Goal: Task Accomplishment & Management: Manage account settings

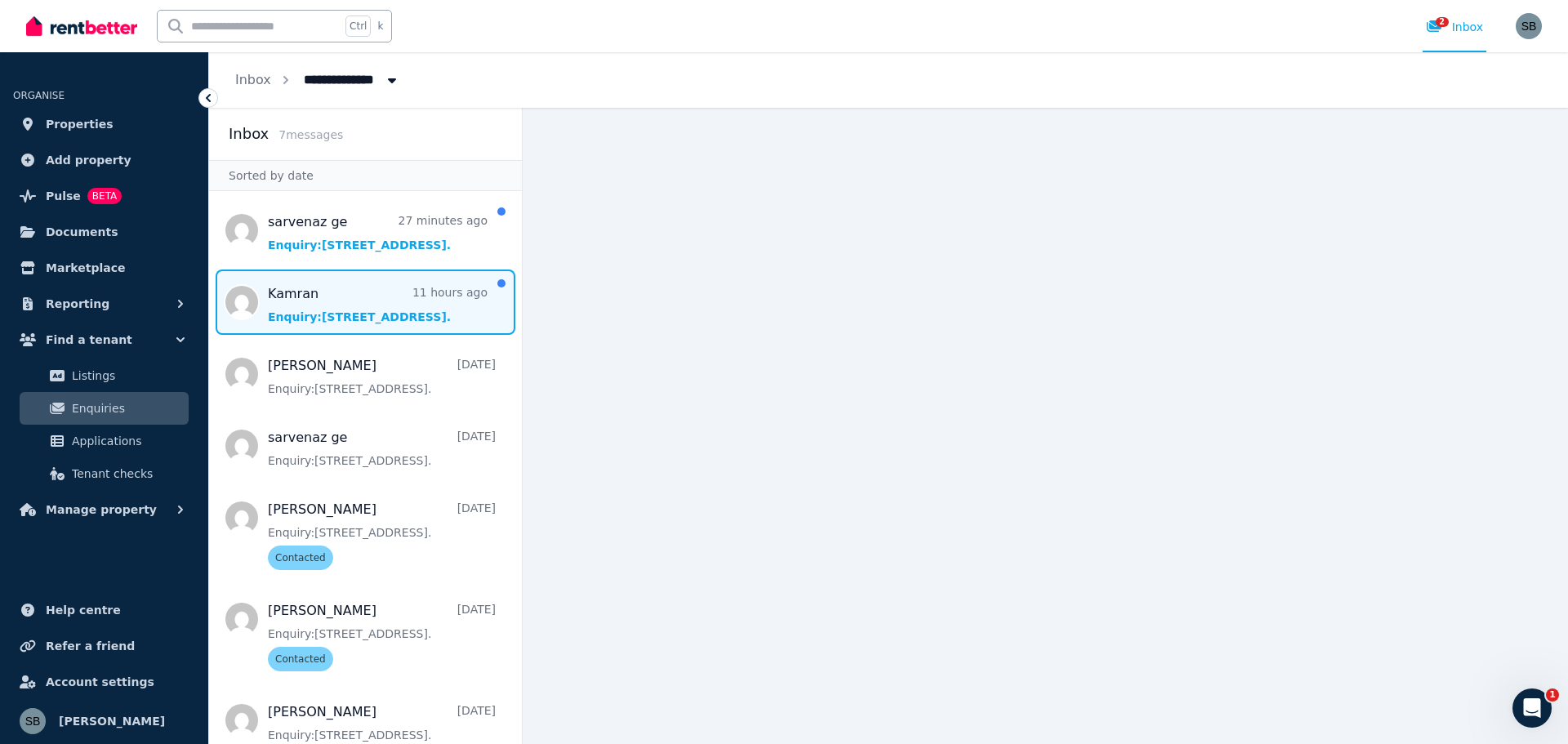
click at [359, 304] on span "Message list" at bounding box center [365, 302] width 313 height 66
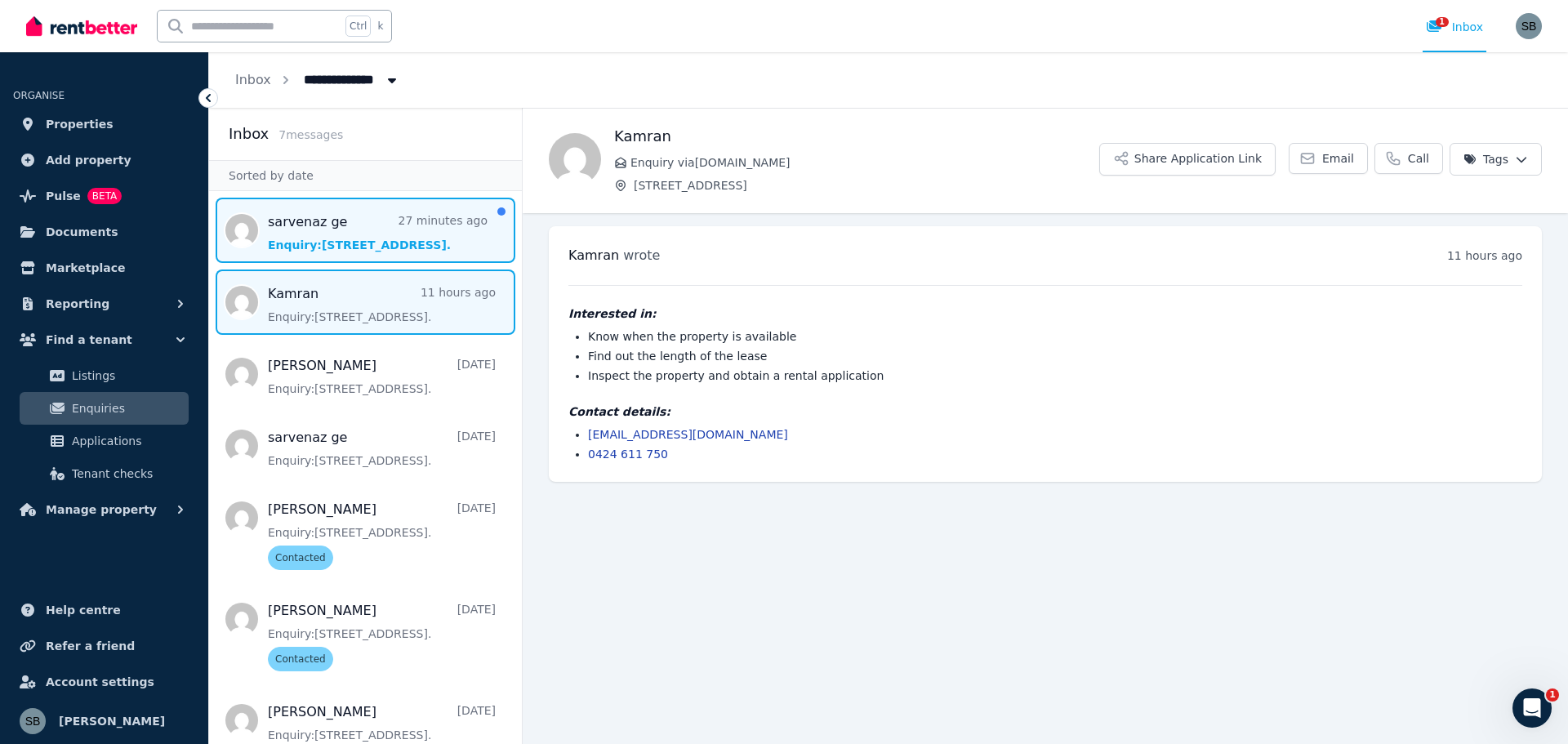
click at [348, 239] on span "Message list" at bounding box center [365, 230] width 313 height 66
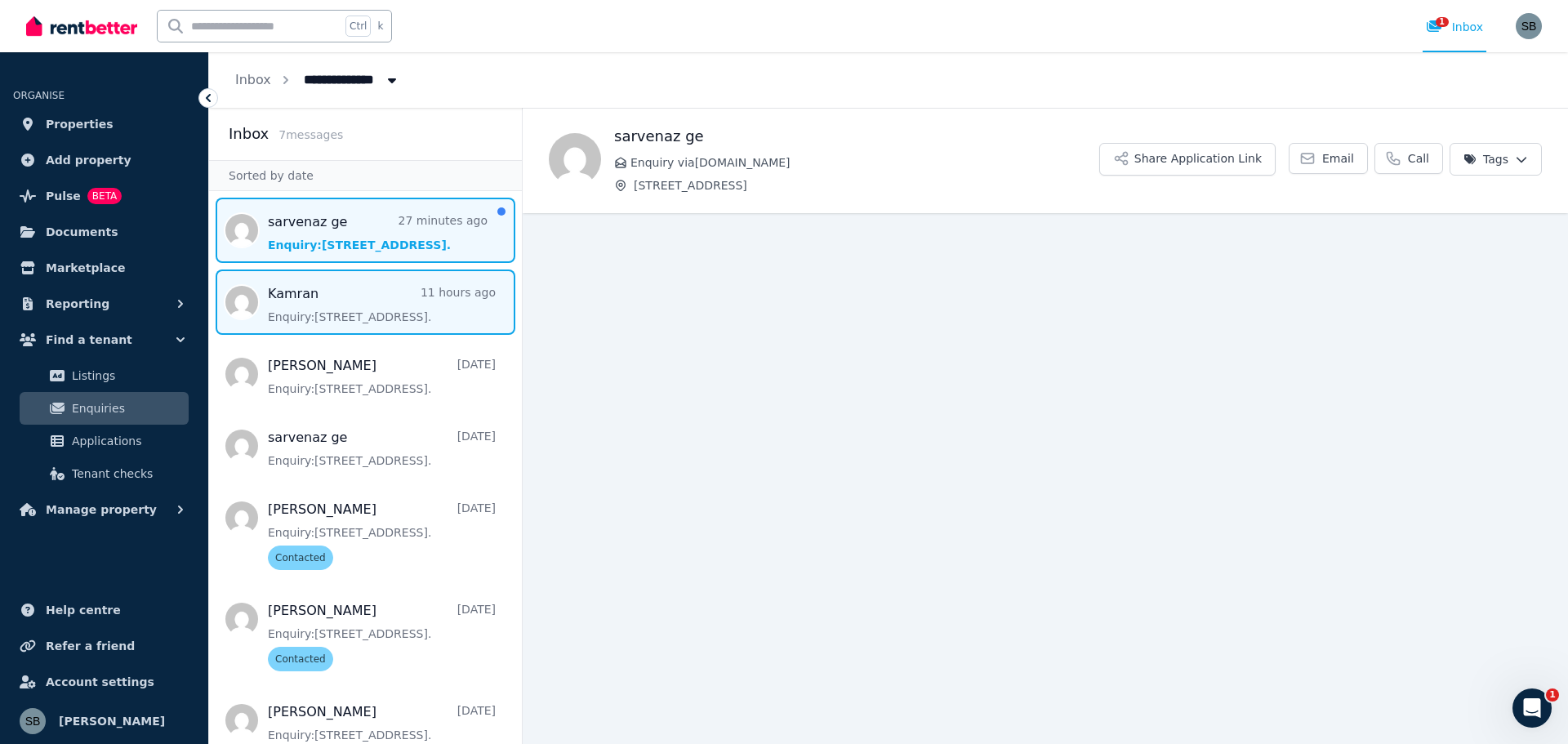
click at [361, 286] on span "Message list" at bounding box center [365, 302] width 313 height 66
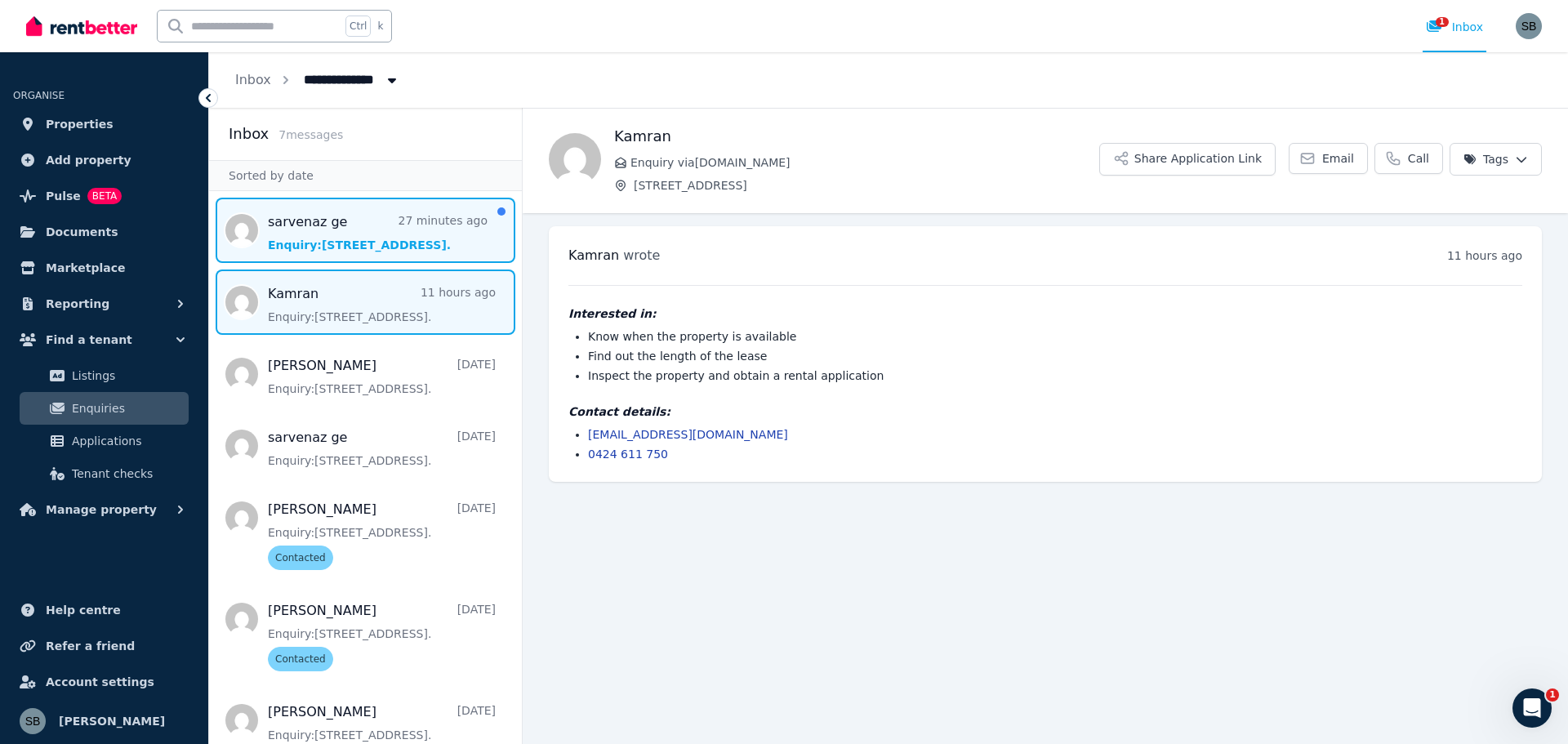
click at [359, 261] on span "Message list" at bounding box center [365, 230] width 313 height 66
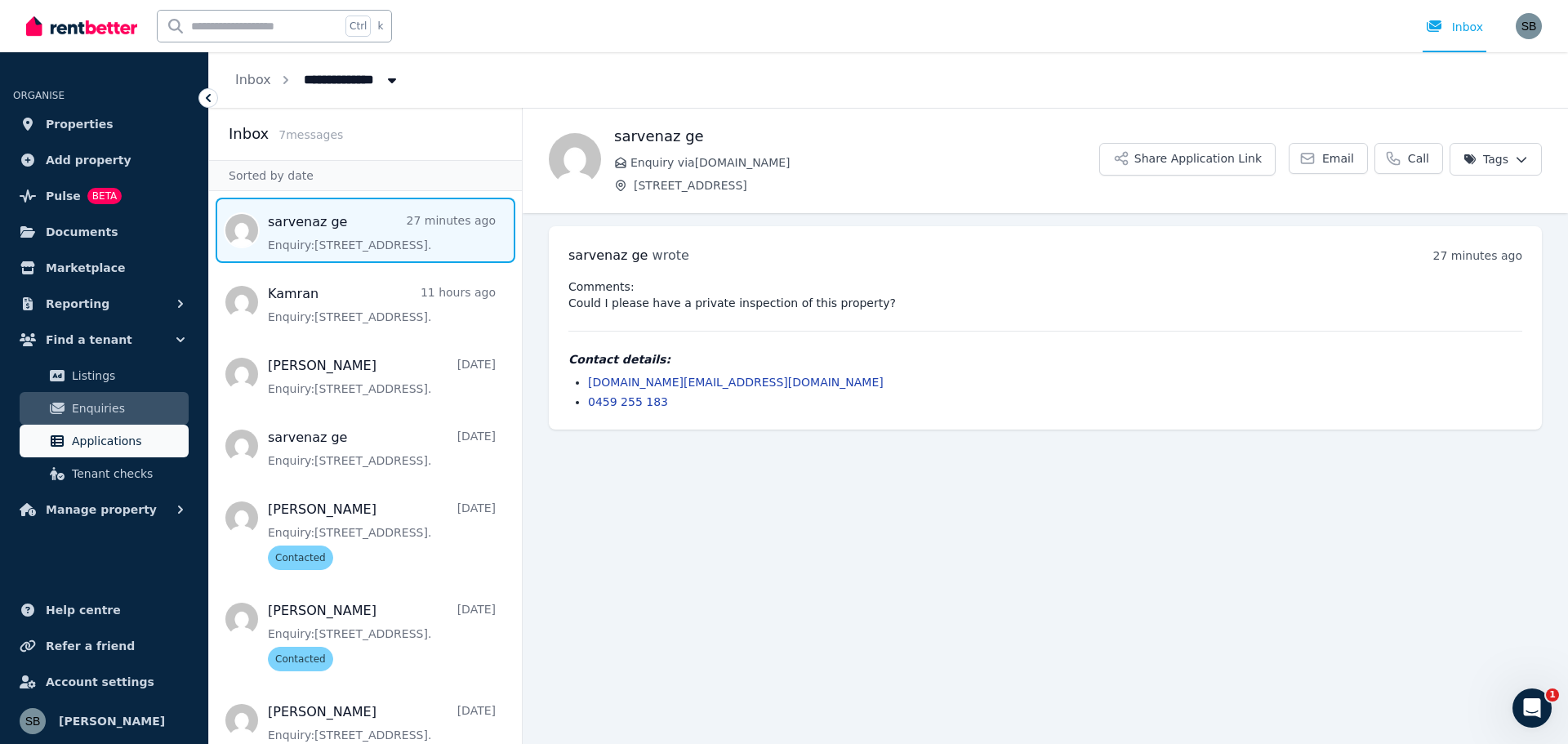
click at [101, 435] on span "Applications" at bounding box center [126, 441] width 110 height 20
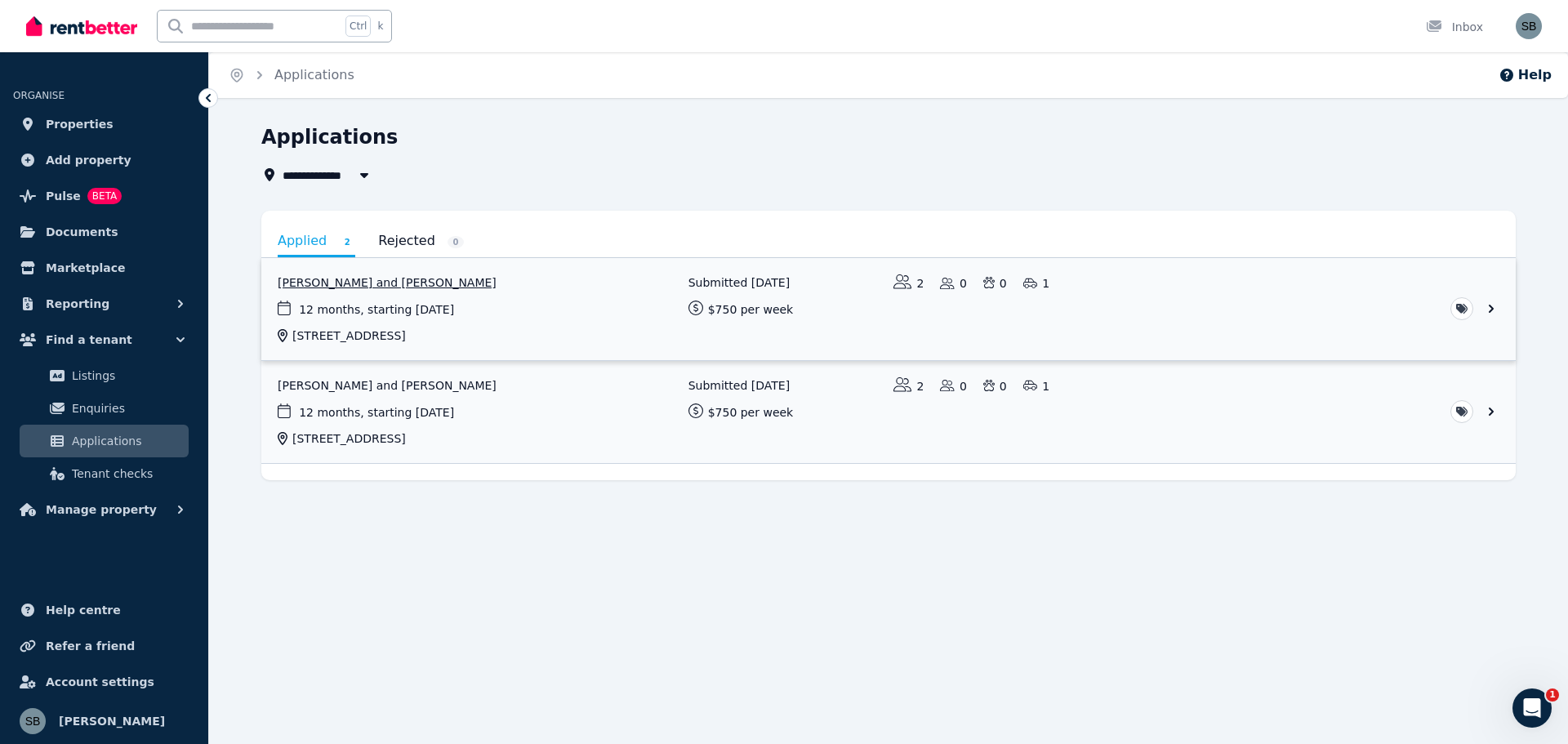
click at [499, 304] on link "View application: Hoi Ying Chan and Sifan Cai" at bounding box center [889, 309] width 1254 height 102
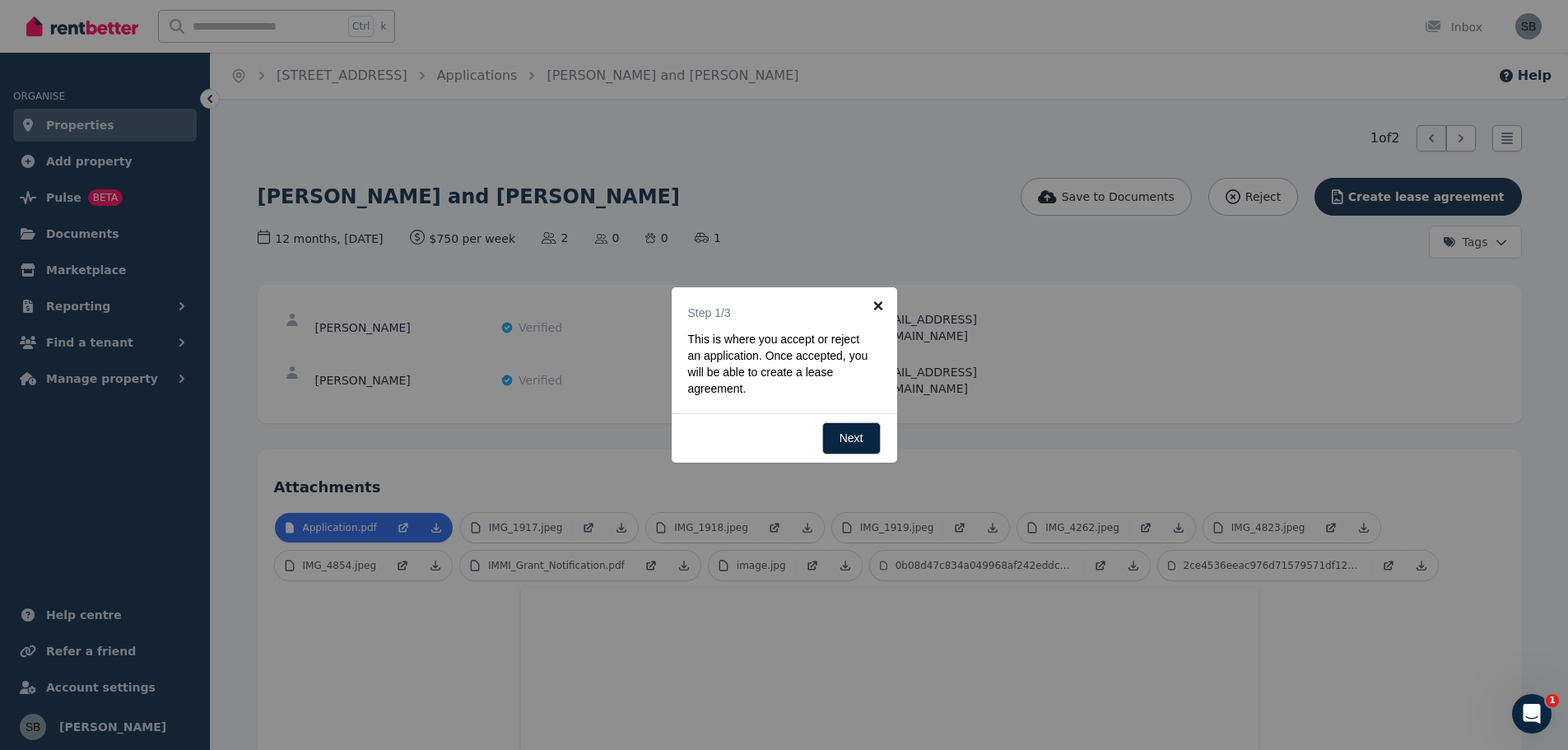
click at [881, 301] on link "×" at bounding box center [878, 305] width 37 height 37
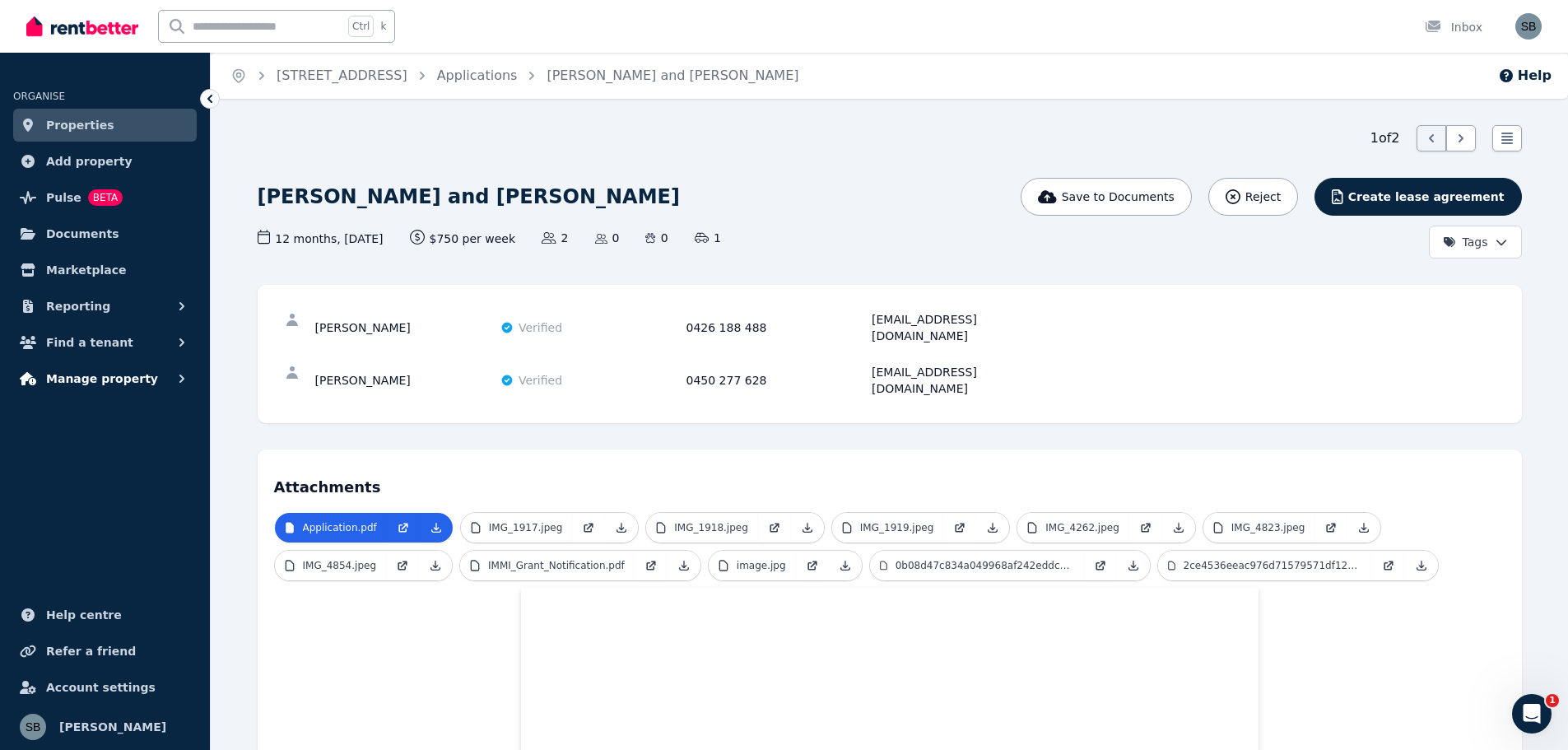
click at [122, 370] on span "Manage property" at bounding box center [102, 378] width 112 height 20
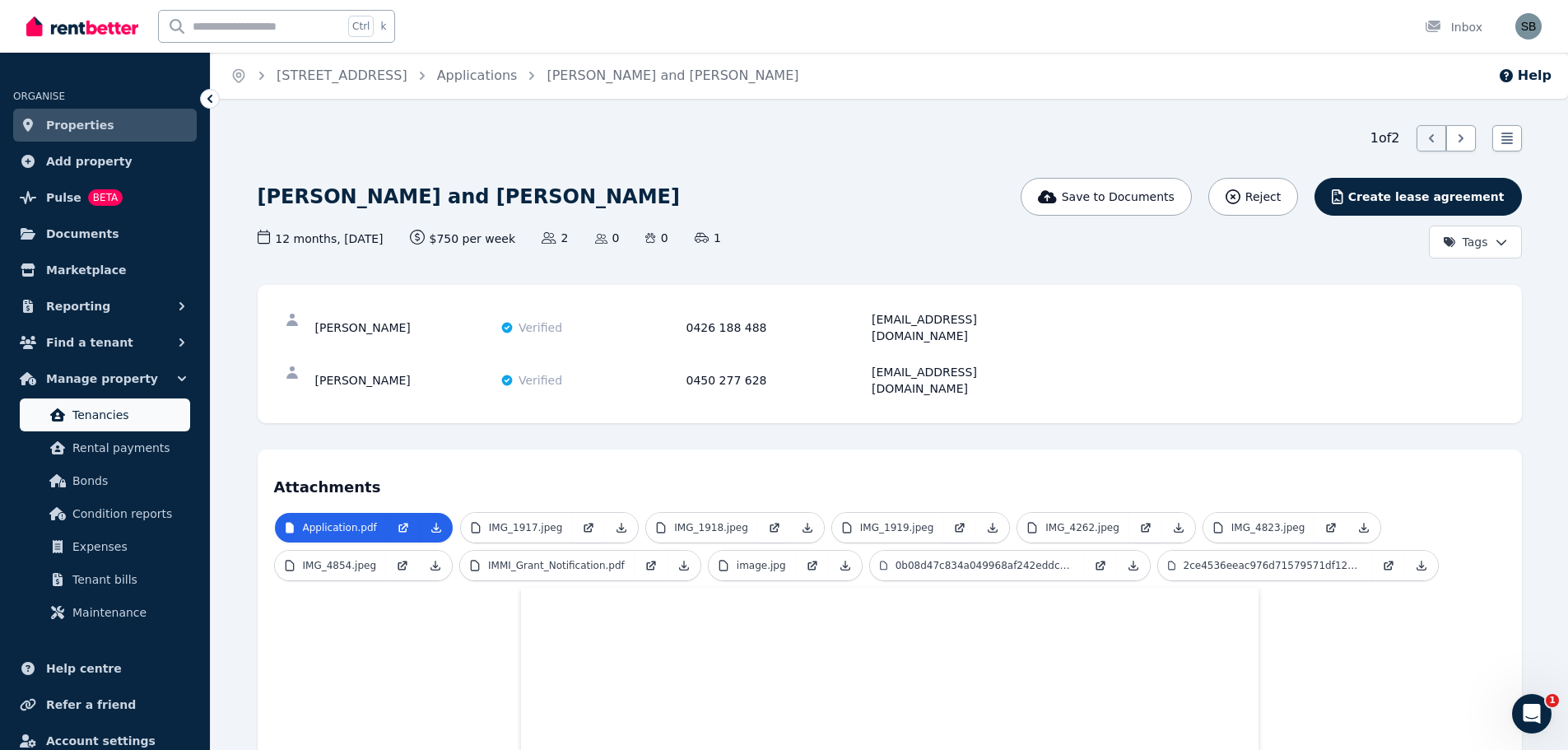
click at [107, 410] on span "Tenancies" at bounding box center [127, 415] width 111 height 20
